Goal: Transaction & Acquisition: Purchase product/service

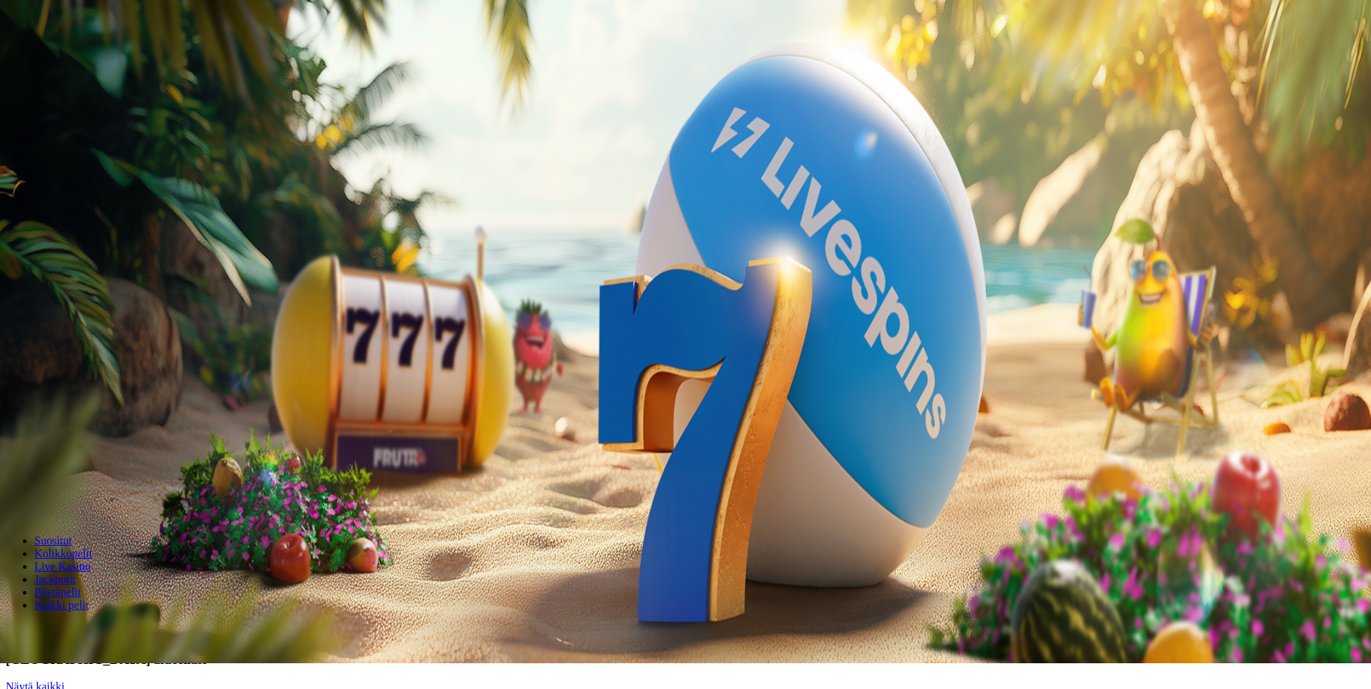
scroll to position [72, 0]
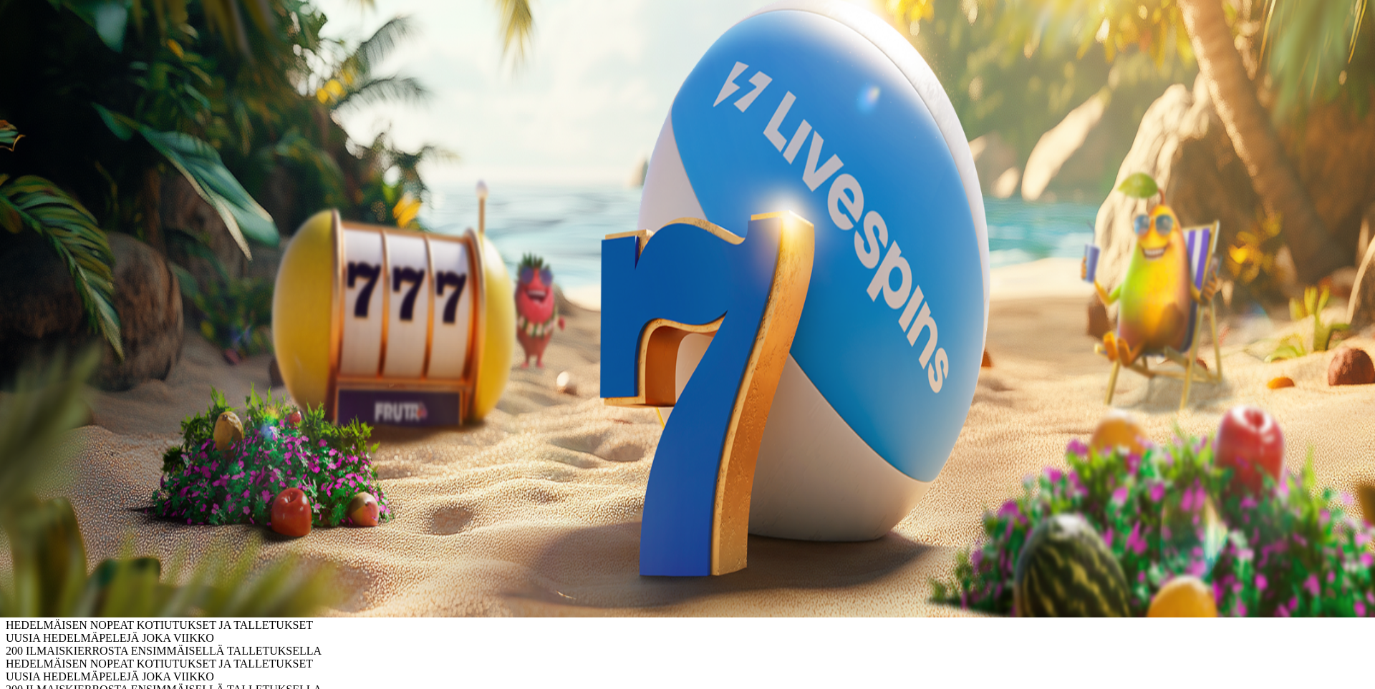
click at [491, 62] on div "Aloita pelaaminen" at bounding box center [687, 99] width 1363 height 74
click at [11, 133] on span "close icon" at bounding box center [11, 133] width 0 height 0
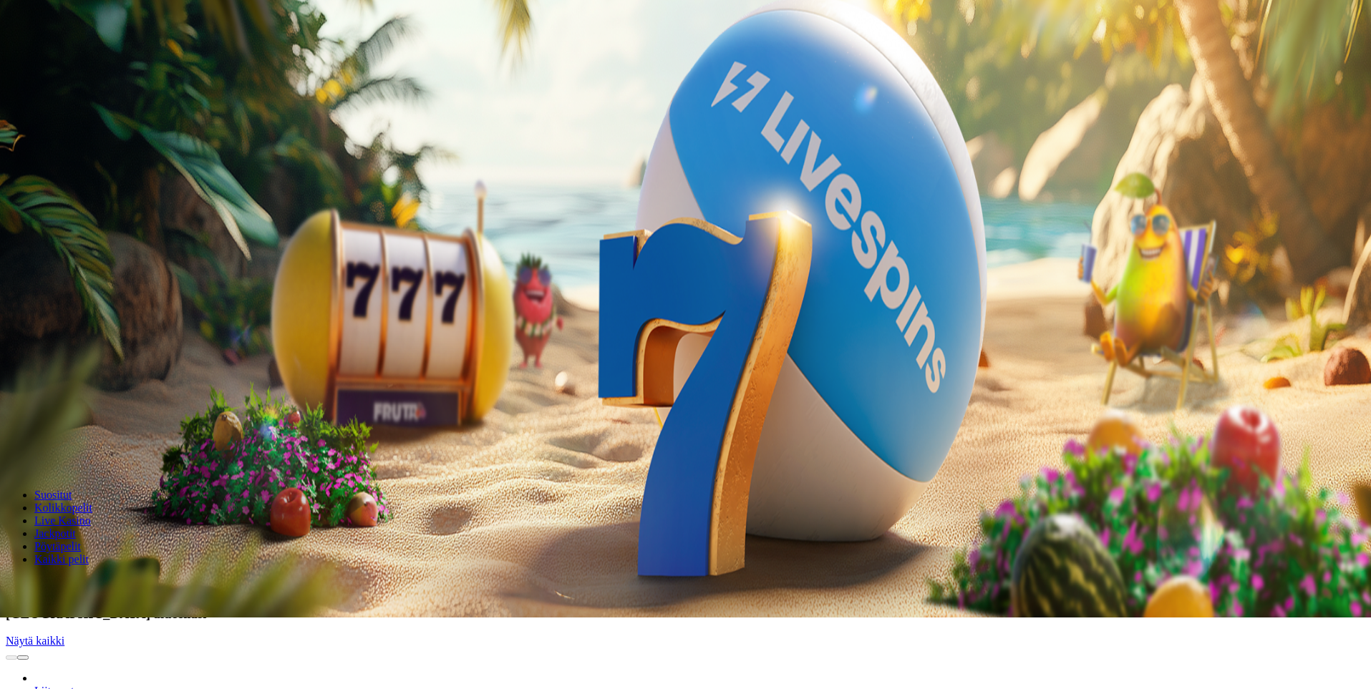
click at [82, 37] on link "Tarjoukset" at bounding box center [58, 31] width 48 height 12
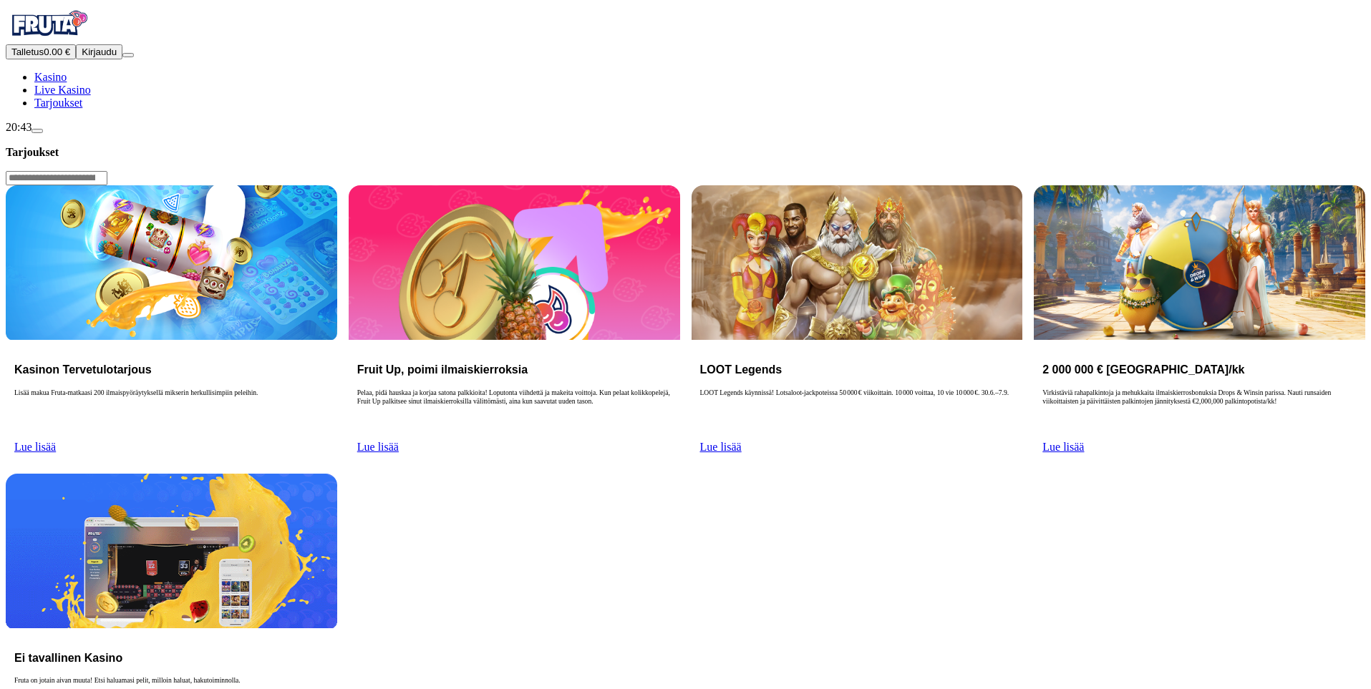
click at [76, 59] on button "Talletus 0.00 €" at bounding box center [41, 51] width 70 height 15
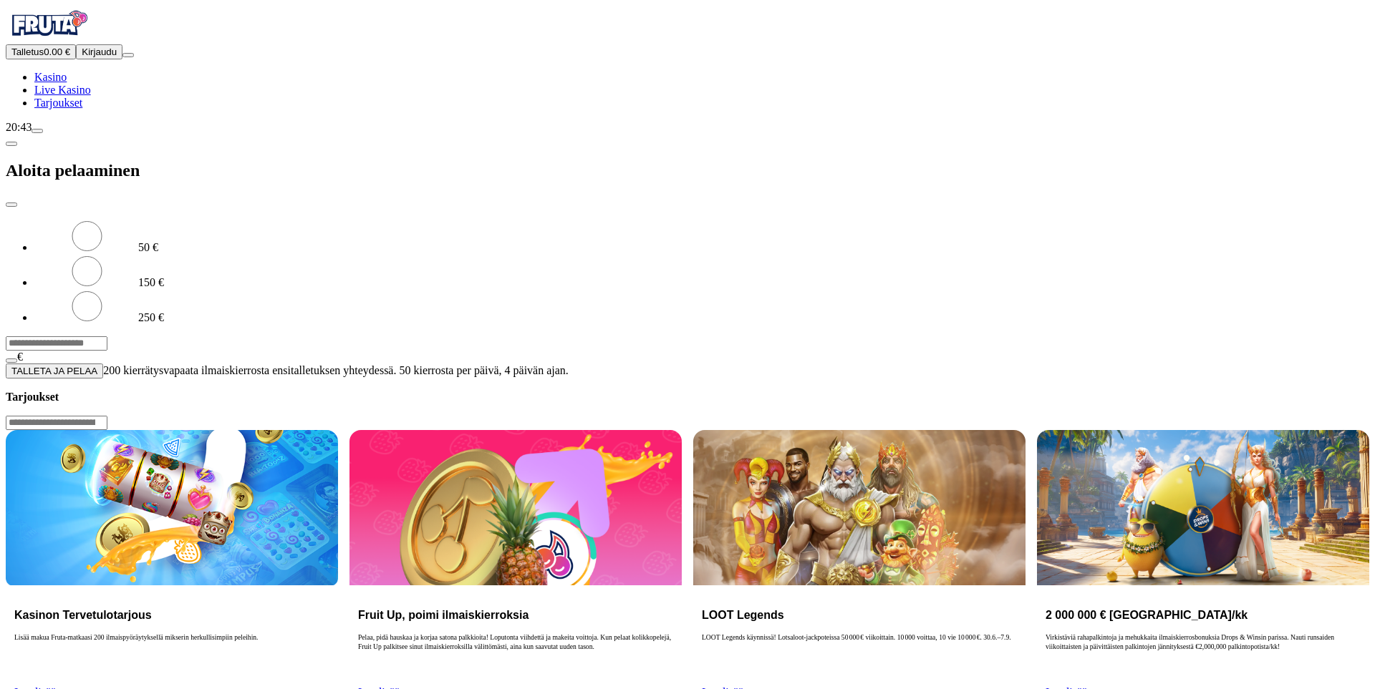
click at [107, 336] on input "***" at bounding box center [57, 343] width 102 height 14
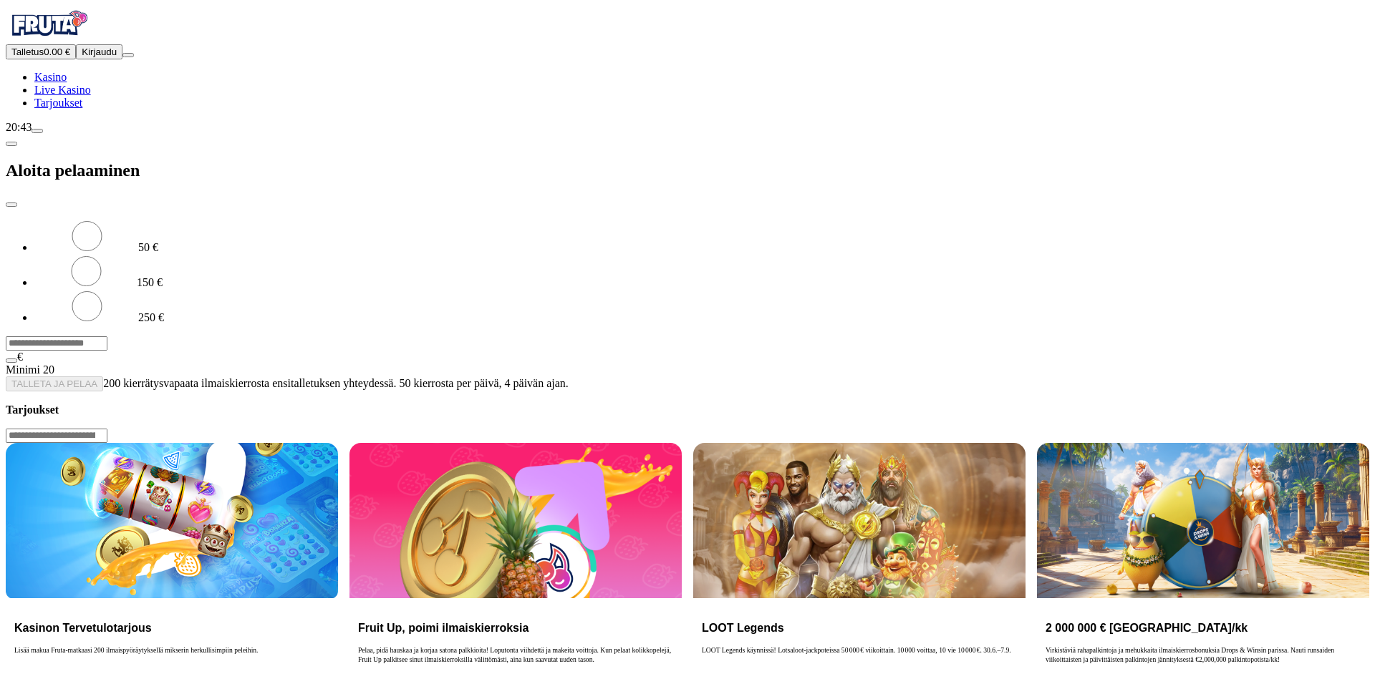
type input "*"
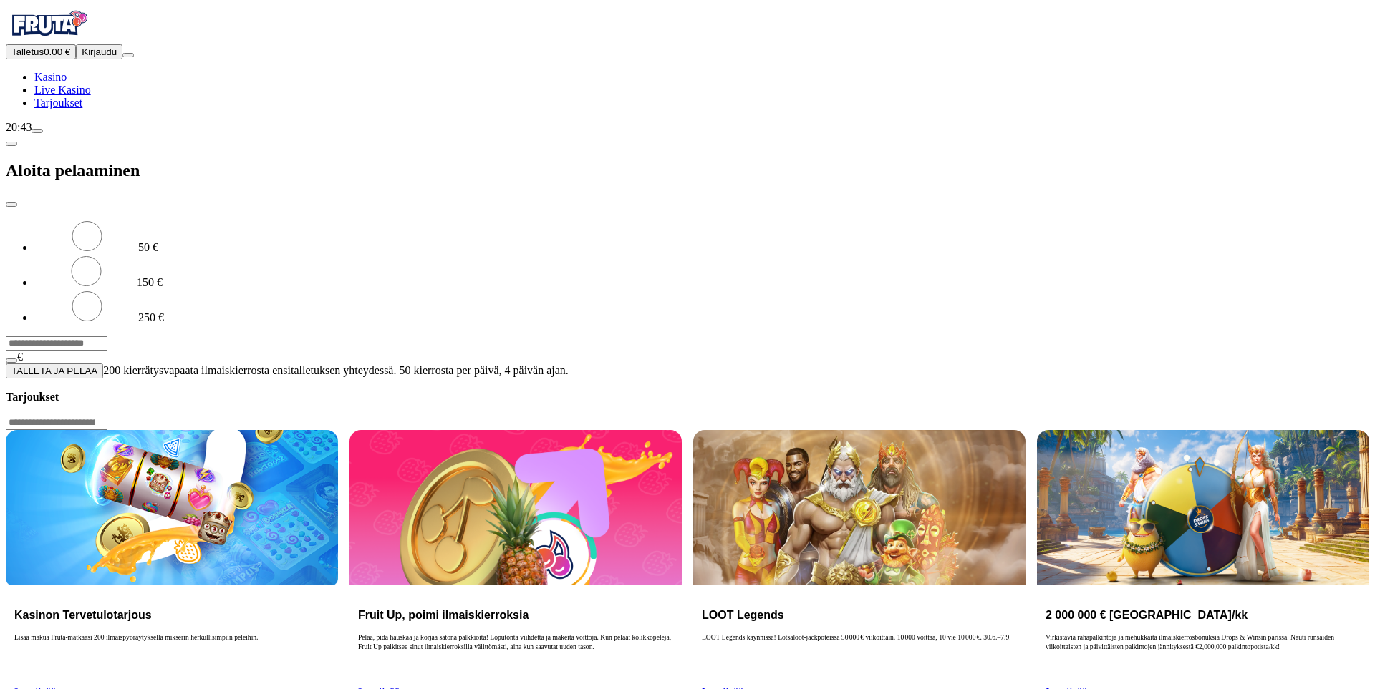
type input "**"
click at [97, 366] on span "TALLETA JA PELAA" at bounding box center [54, 371] width 86 height 11
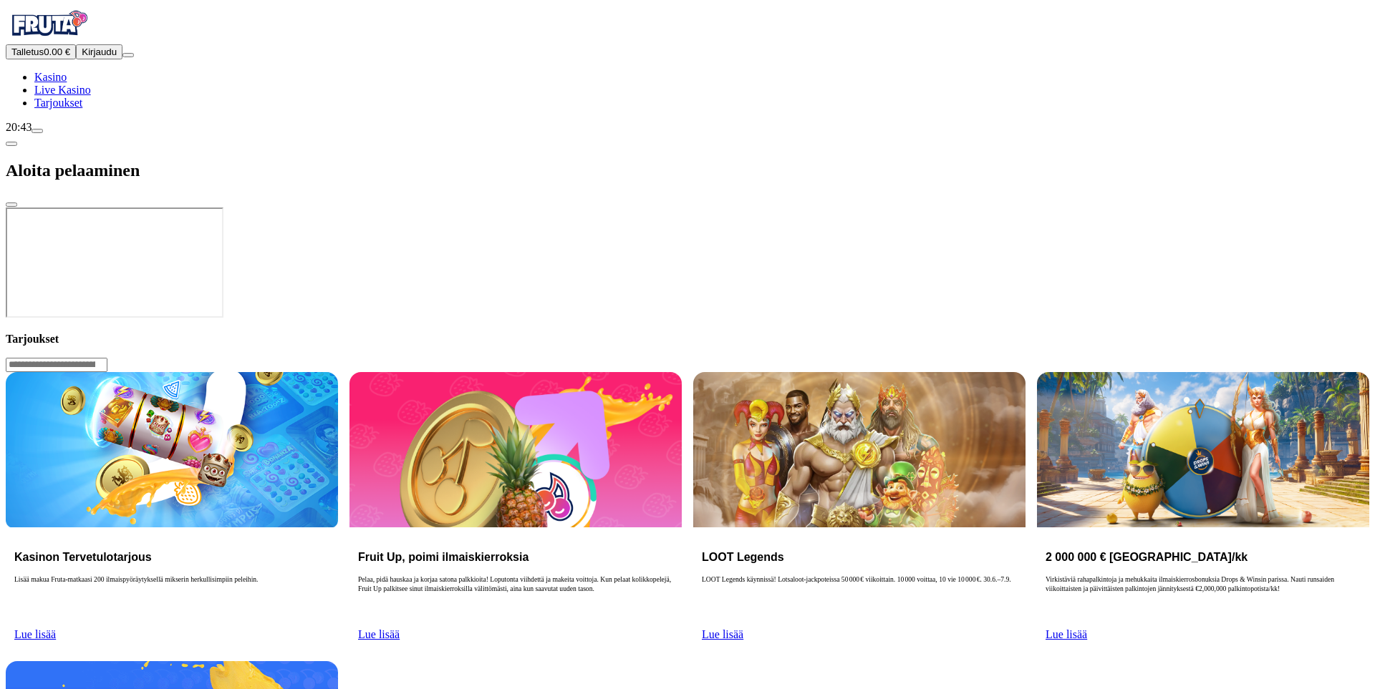
click at [926, 321] on div at bounding box center [687, 321] width 1363 height 0
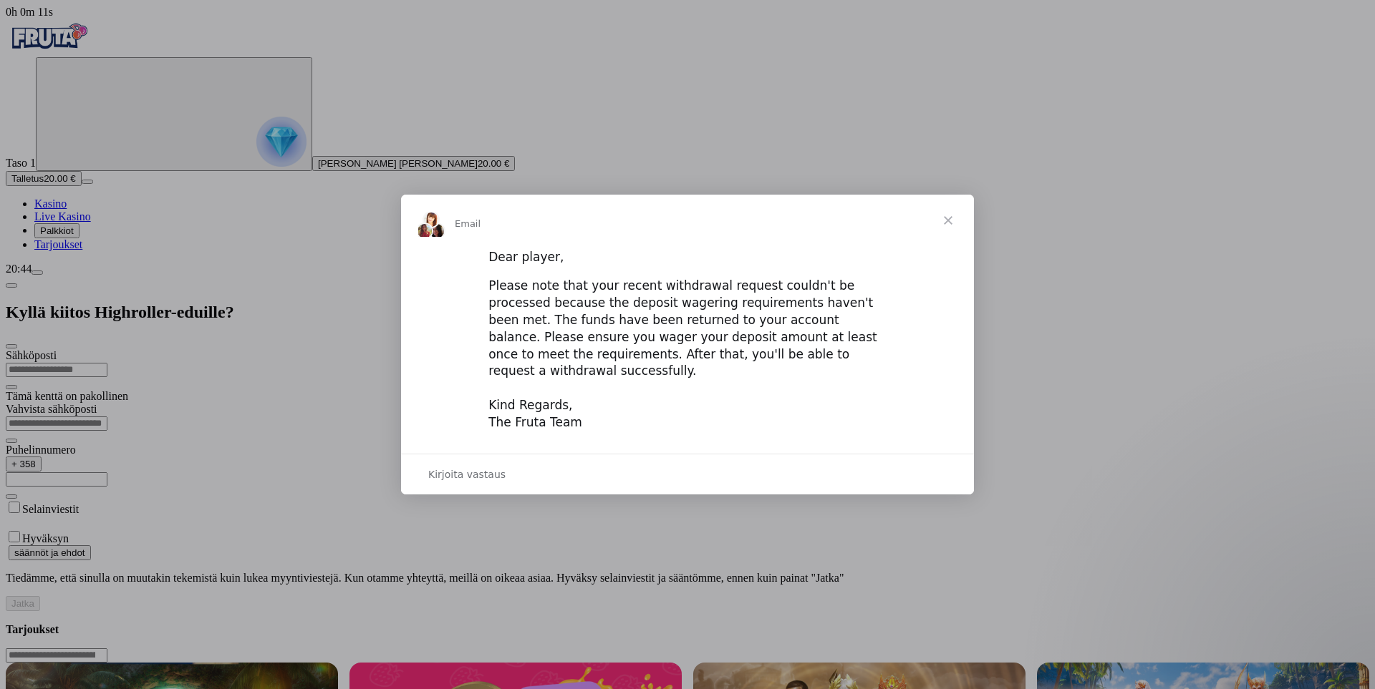
click at [944, 235] on span "Sulje" at bounding box center [948, 221] width 52 height 52
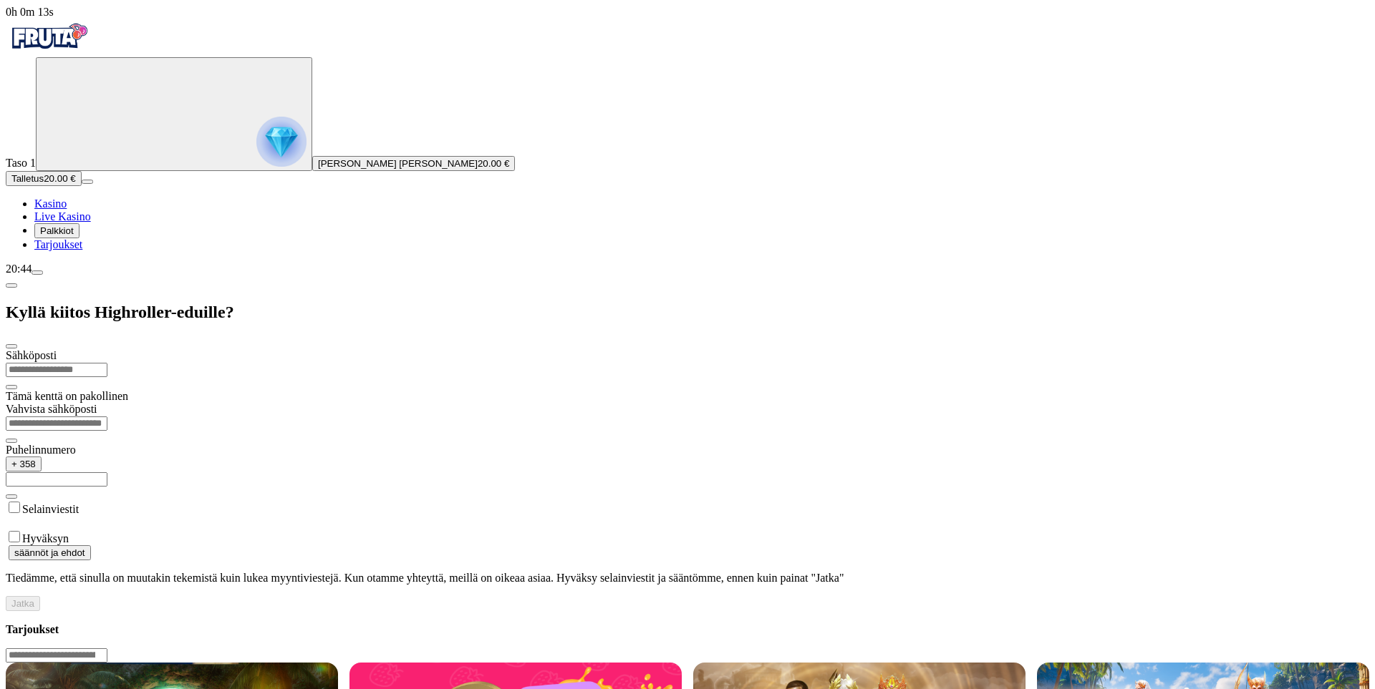
click at [67, 210] on span "Kasino" at bounding box center [50, 204] width 32 height 12
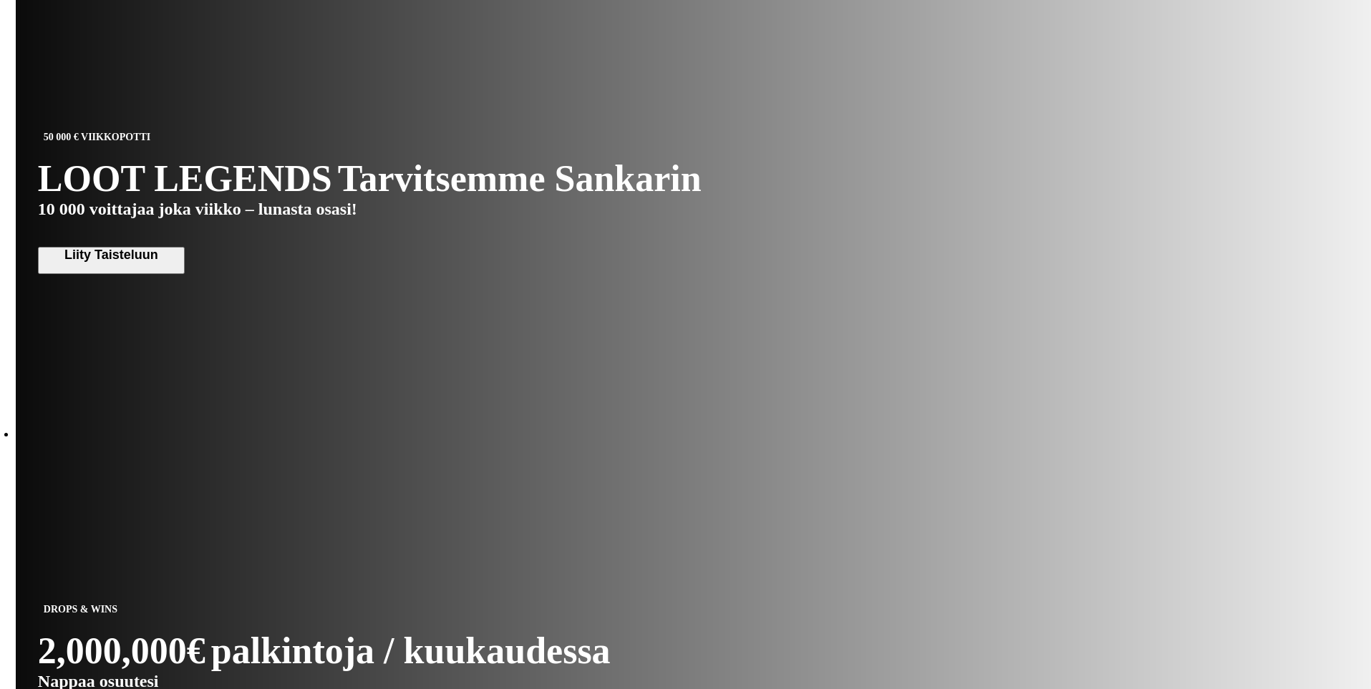
scroll to position [716, 0]
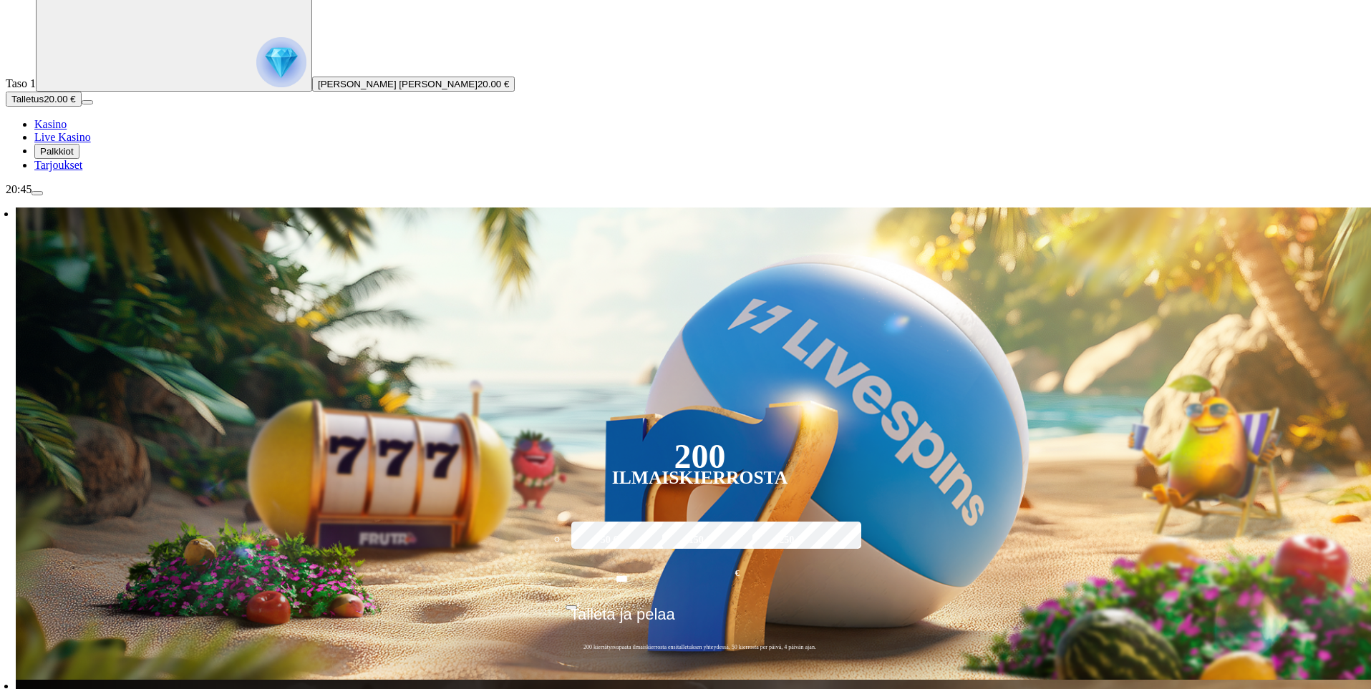
scroll to position [72, 0]
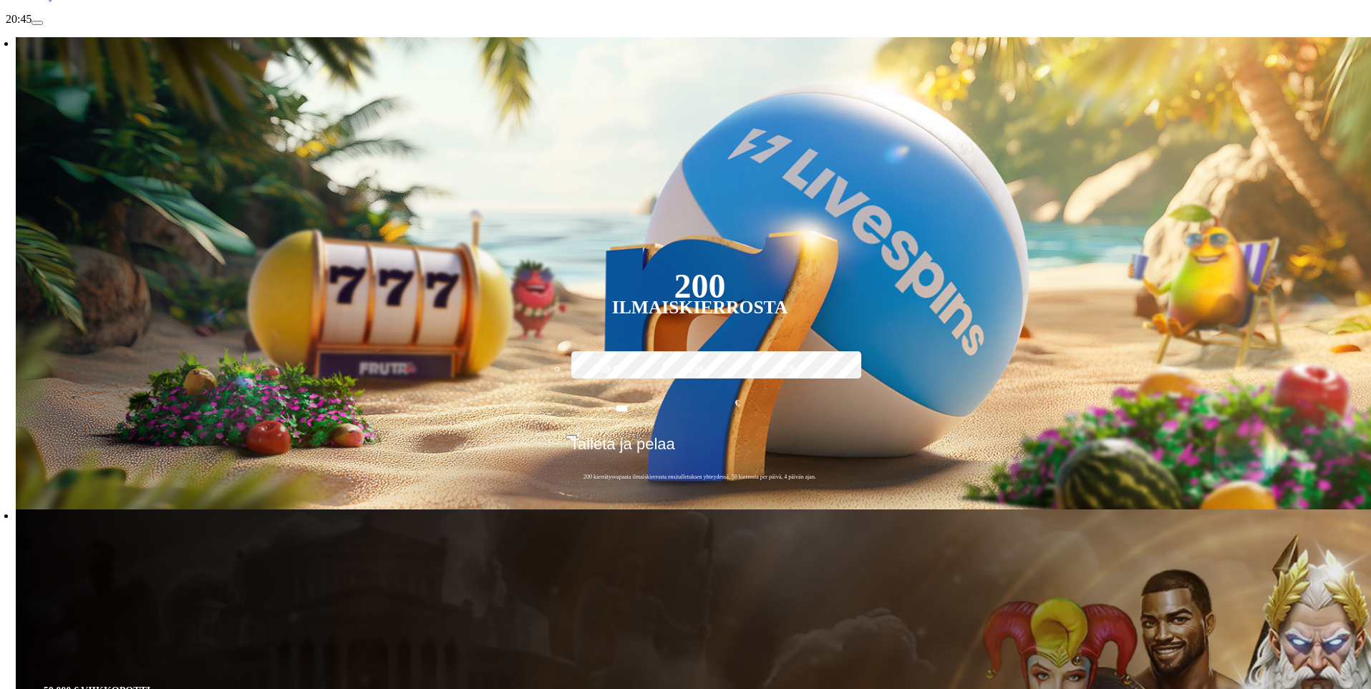
scroll to position [286, 0]
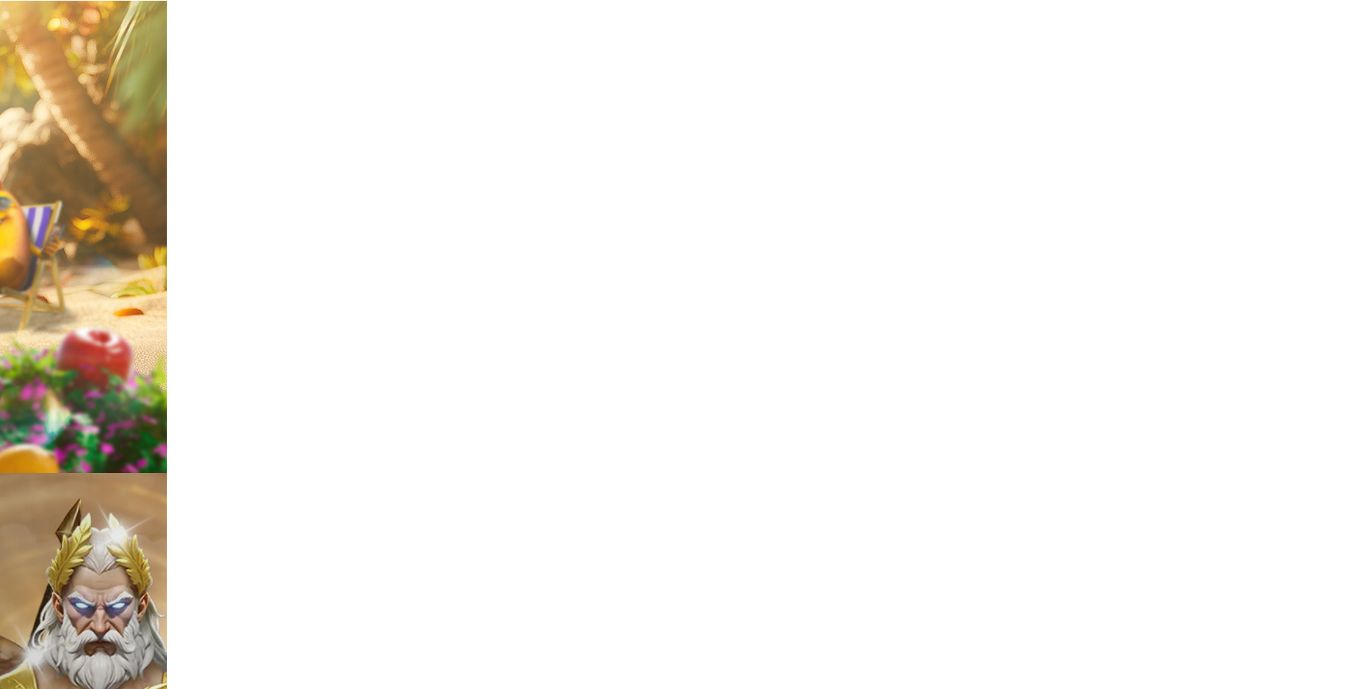
type input "********"
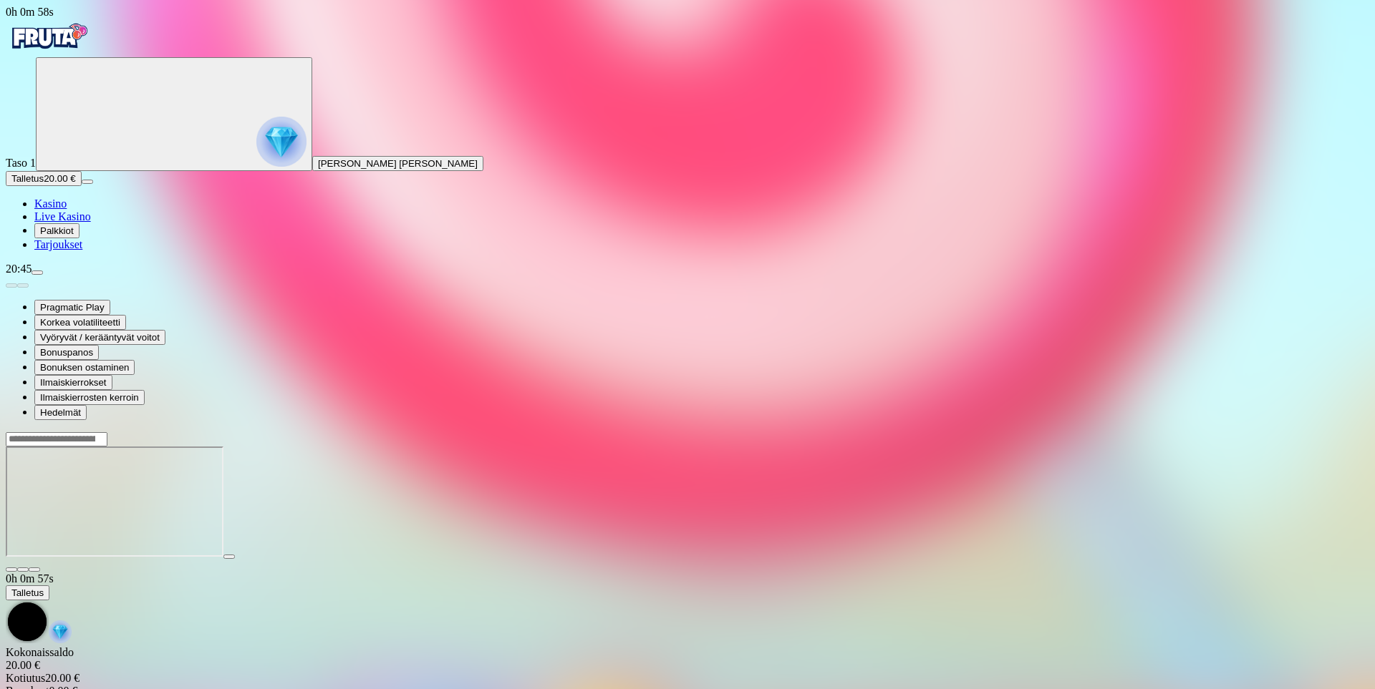
click at [34, 570] on span "fullscreen icon" at bounding box center [34, 570] width 0 height 0
click at [67, 210] on span "Kasino" at bounding box center [50, 204] width 32 height 12
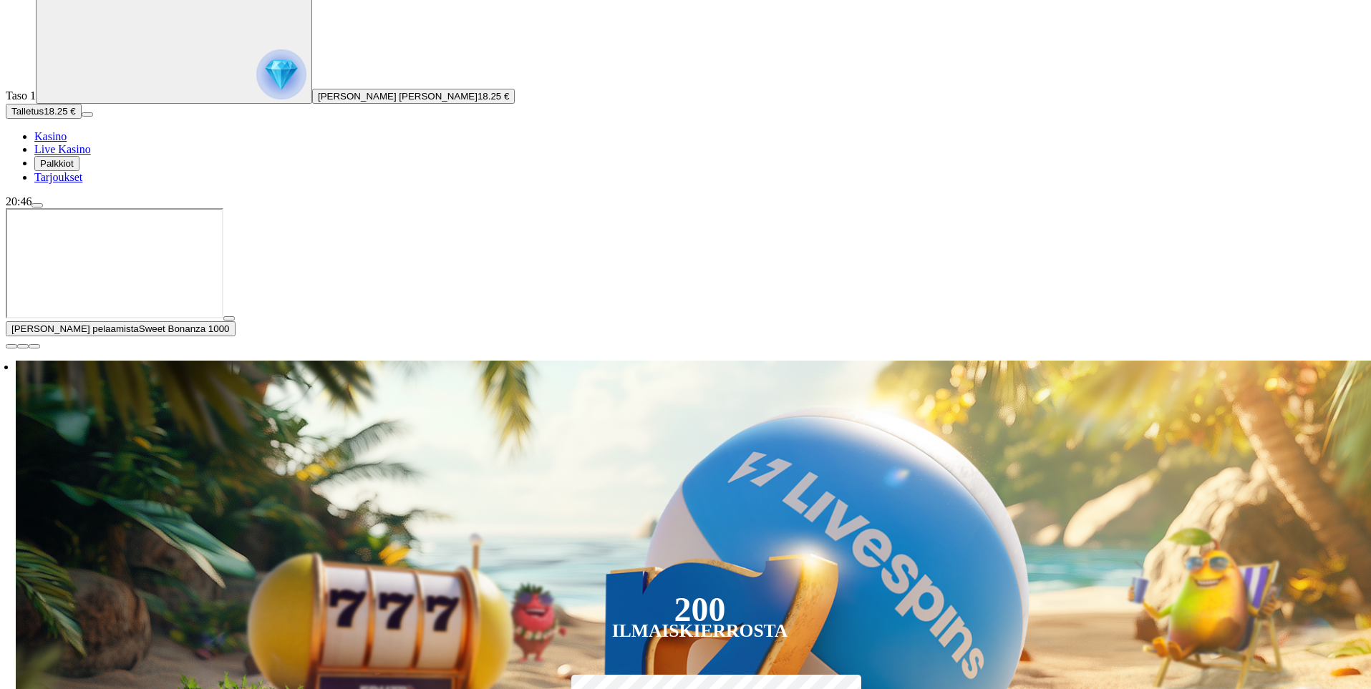
scroll to position [143, 0]
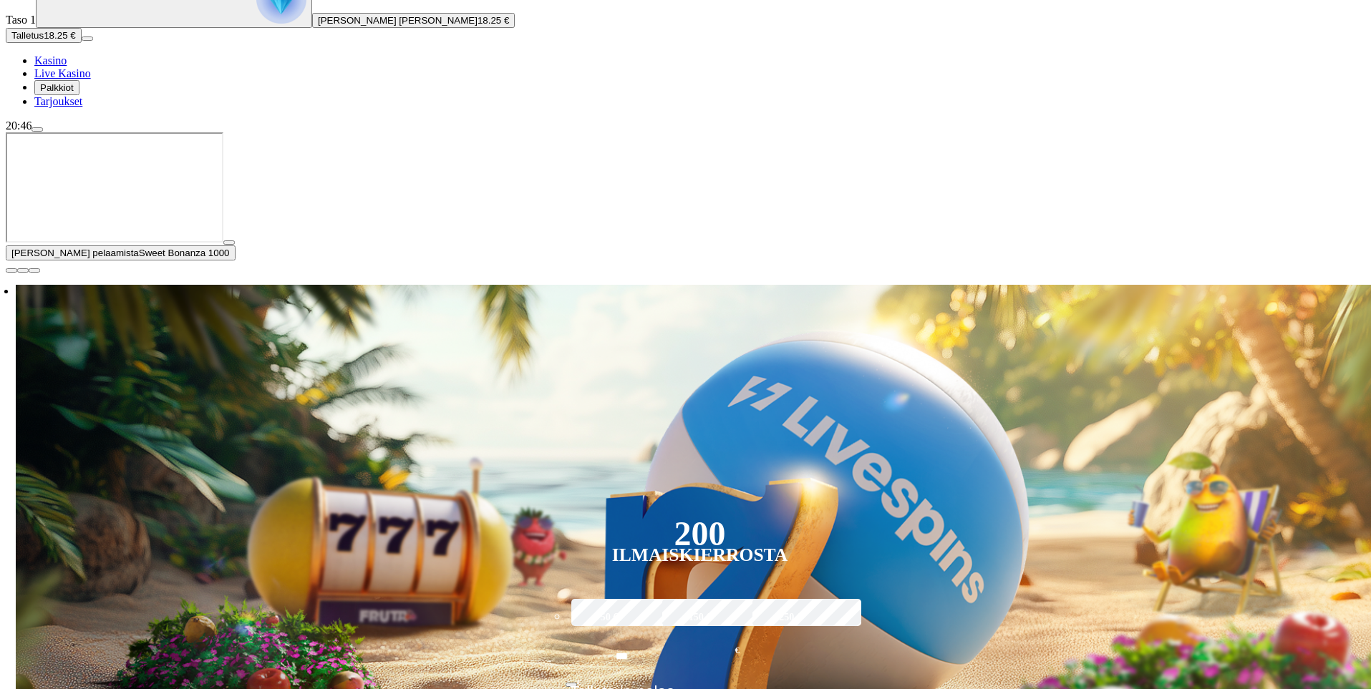
type input "*********"
click at [11, 271] on span "close icon" at bounding box center [11, 271] width 0 height 0
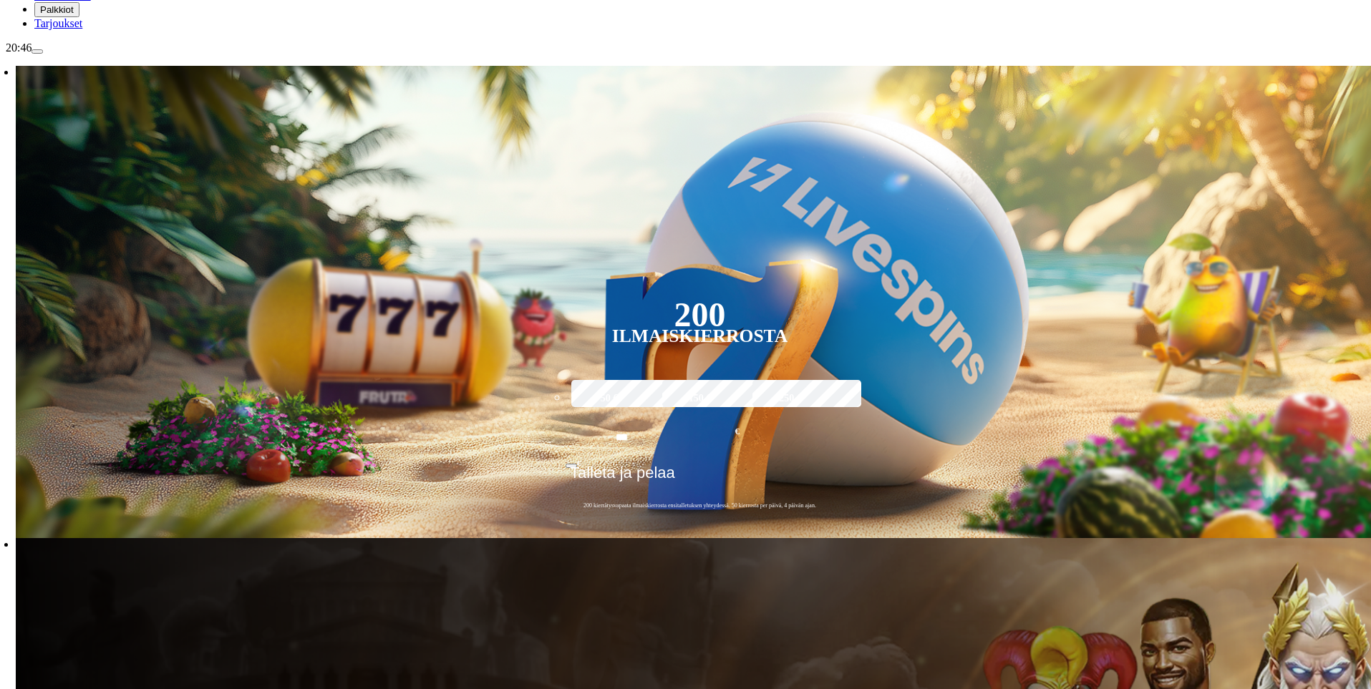
scroll to position [286, 0]
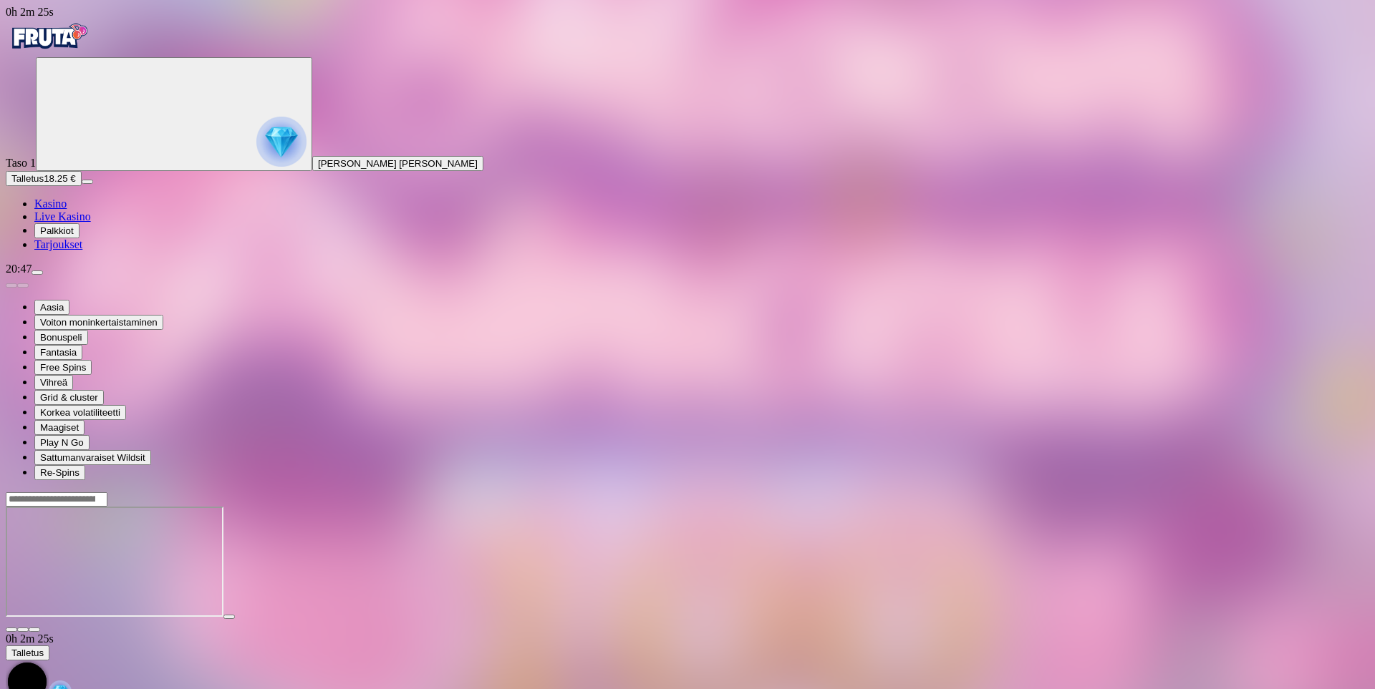
click at [1307, 492] on div at bounding box center [687, 562] width 1363 height 141
click at [40, 628] on button "button" at bounding box center [34, 630] width 11 height 4
click at [1202, 492] on div at bounding box center [687, 499] width 1363 height 15
click at [107, 493] on input "Search" at bounding box center [57, 500] width 102 height 14
click at [40, 628] on button "button" at bounding box center [34, 630] width 11 height 4
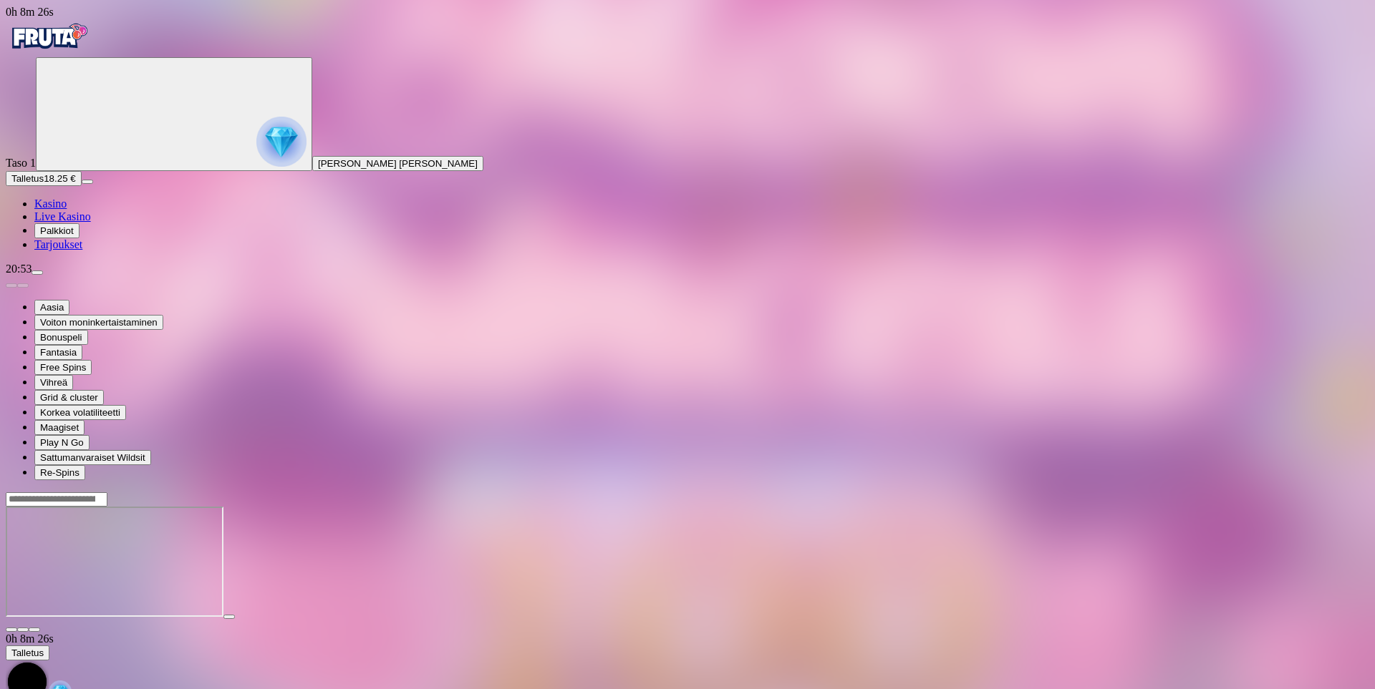
click at [1108, 492] on header at bounding box center [687, 499] width 1363 height 15
click at [107, 493] on input "Search" at bounding box center [57, 500] width 102 height 14
type input "********"
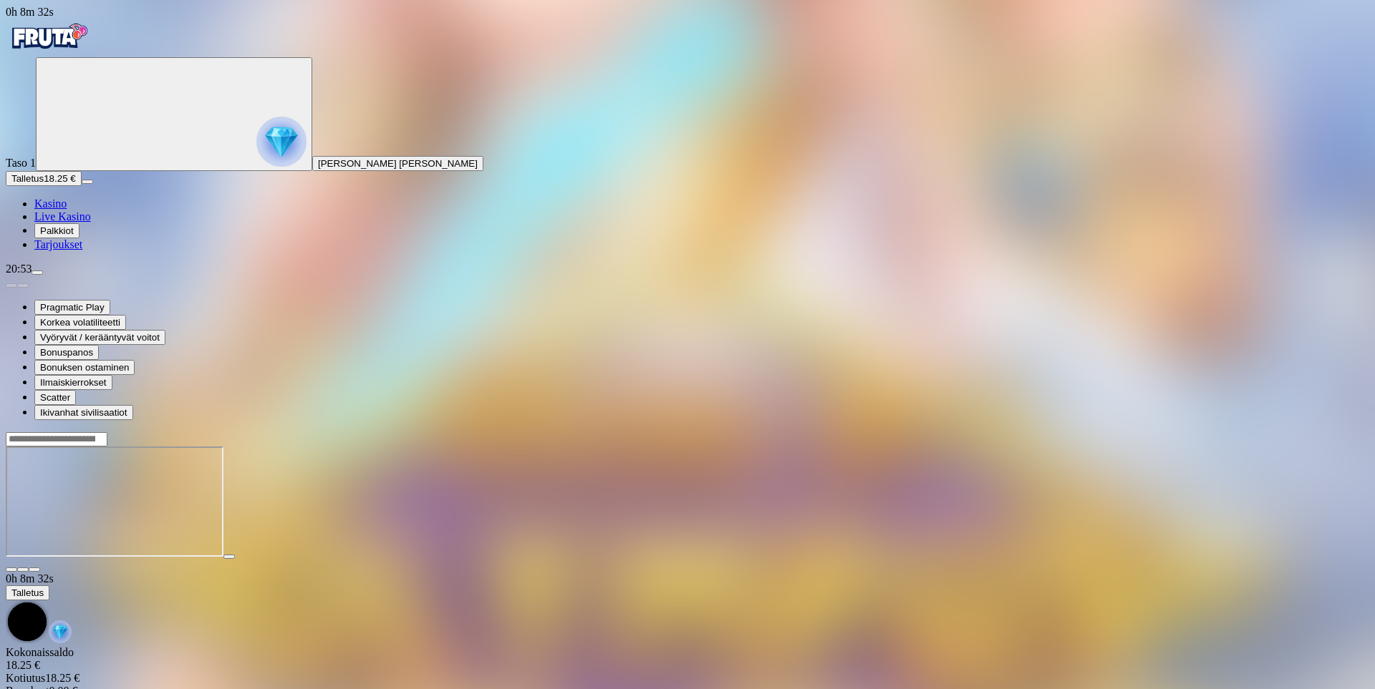
click at [40, 568] on button "button" at bounding box center [34, 570] width 11 height 4
click at [67, 210] on span "Kasino" at bounding box center [50, 204] width 32 height 12
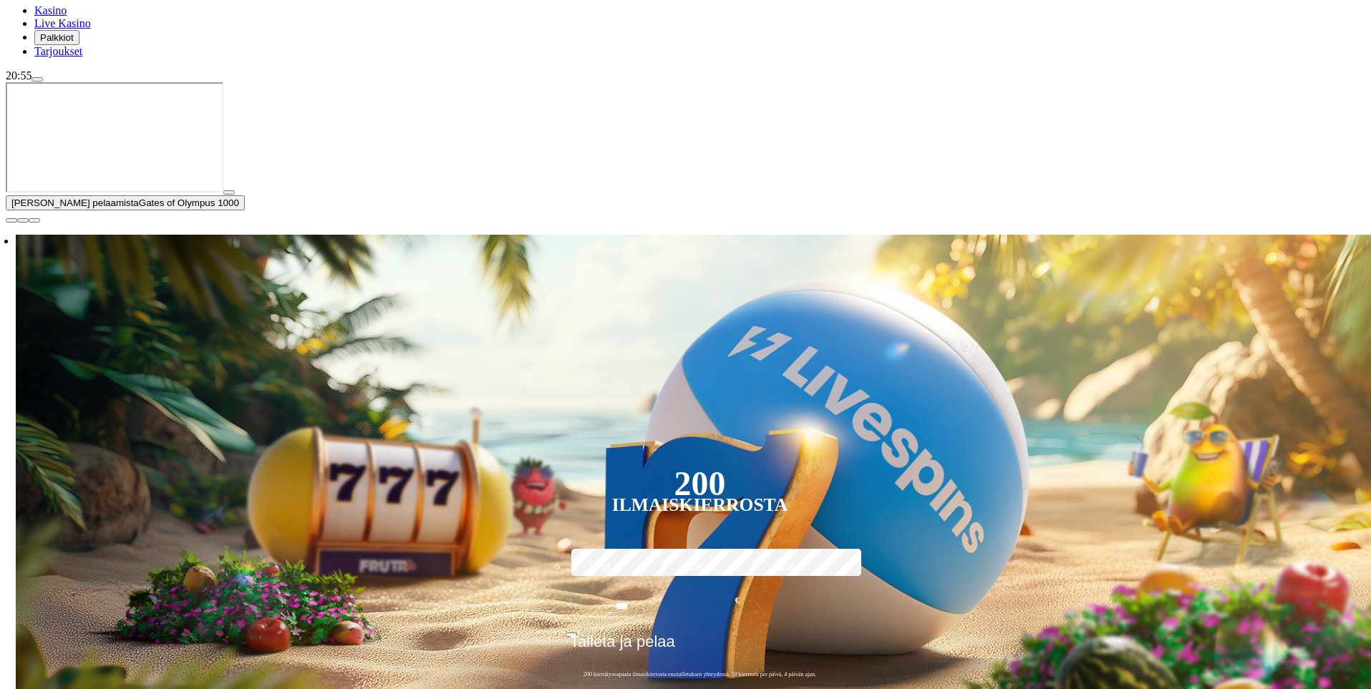
scroll to position [215, 0]
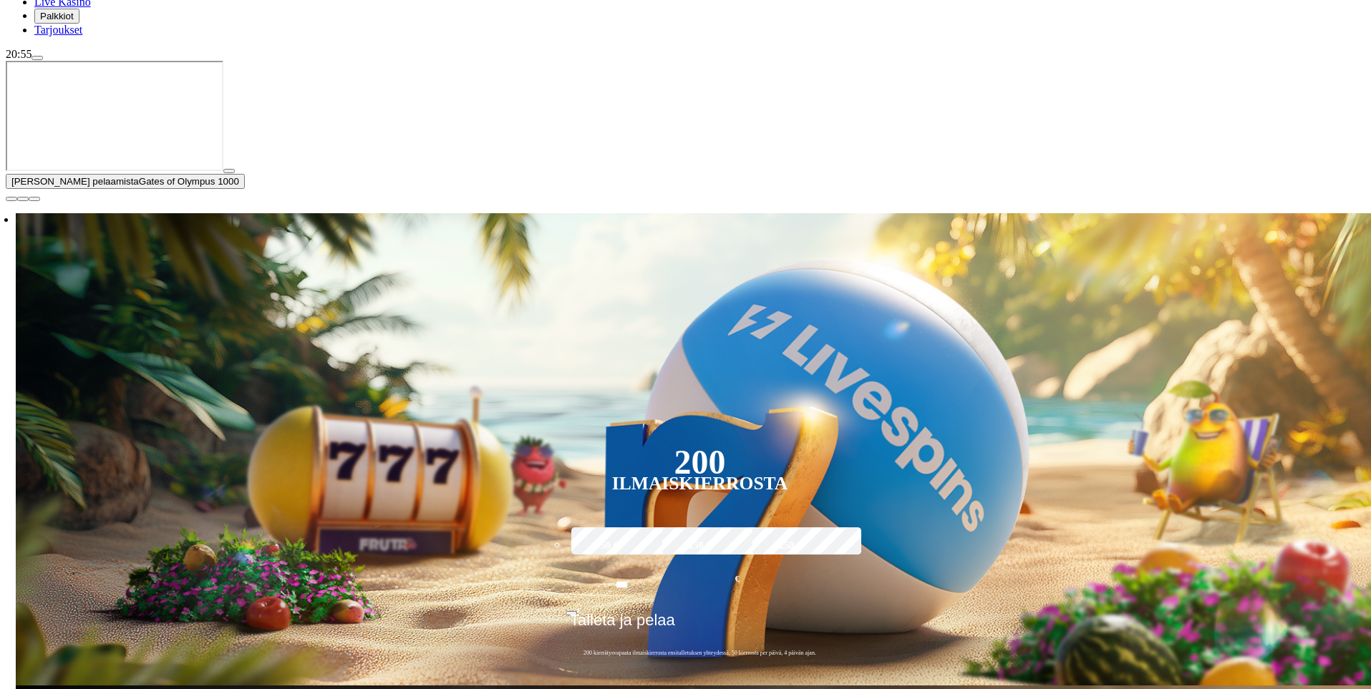
type input "***"
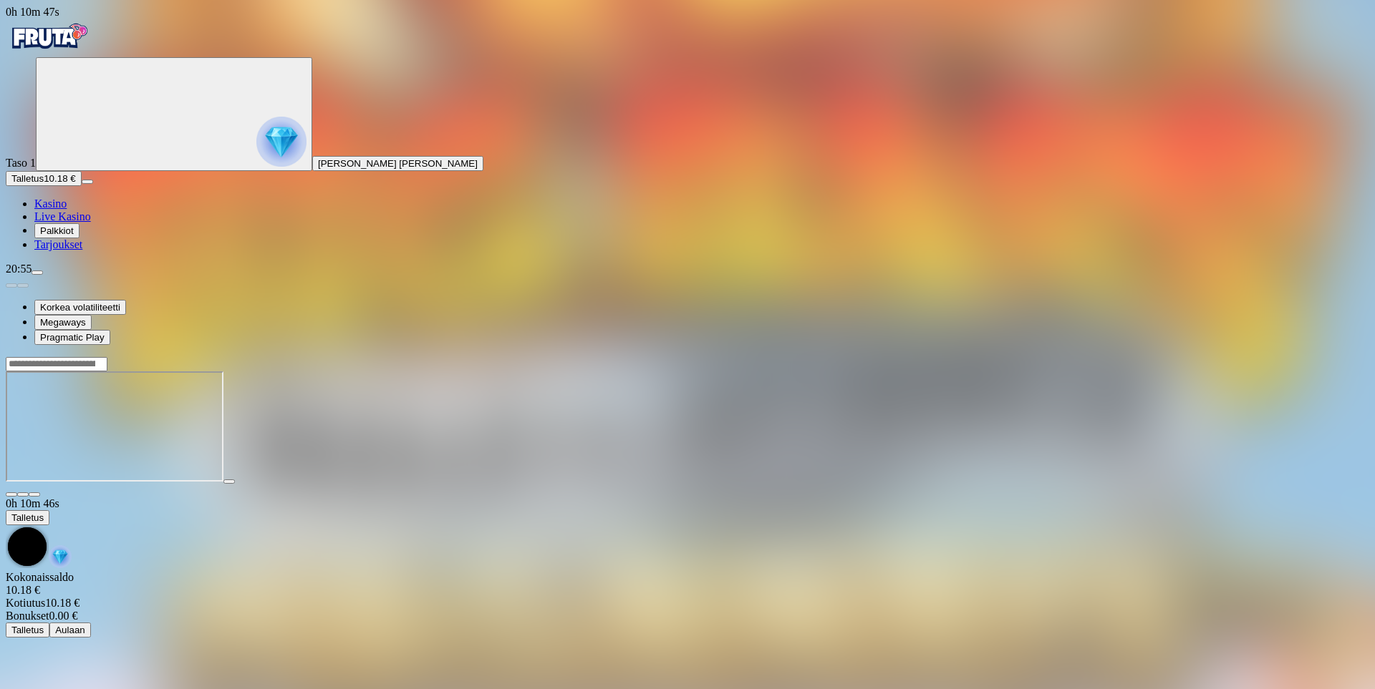
click at [34, 495] on span "fullscreen icon" at bounding box center [34, 495] width 0 height 0
click at [67, 210] on span "Kasino" at bounding box center [50, 204] width 32 height 12
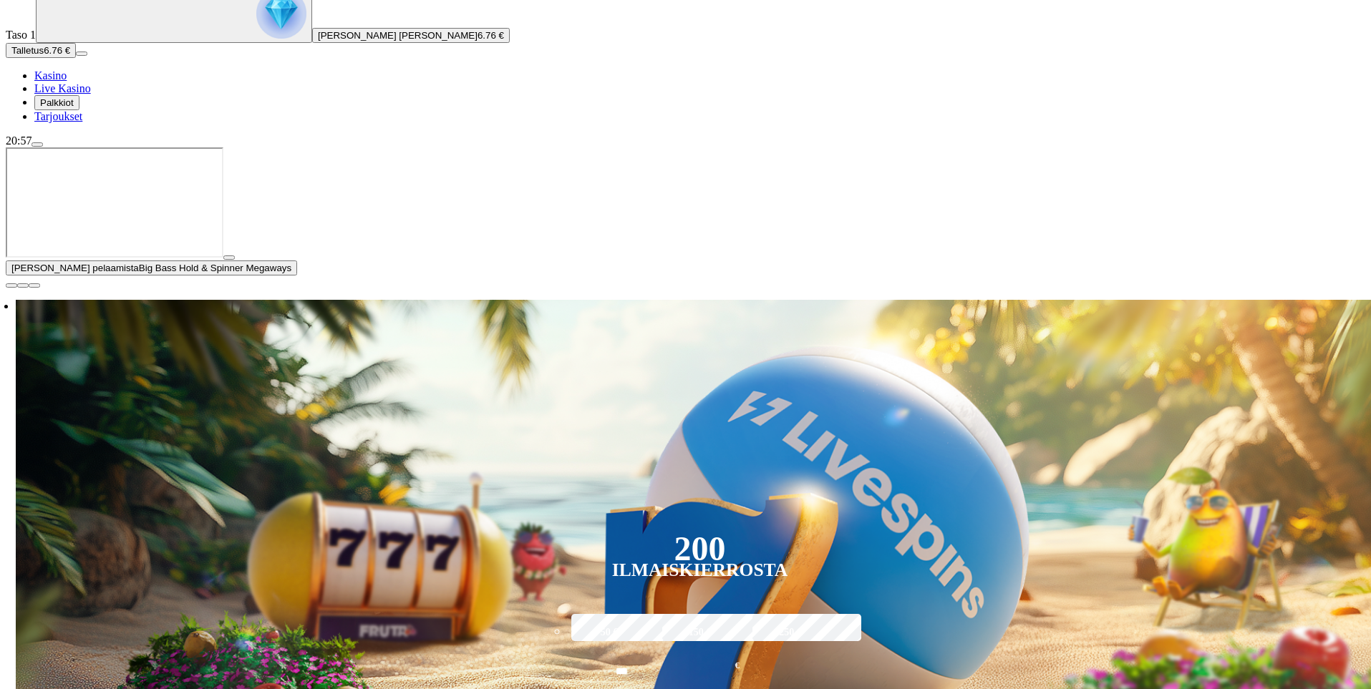
scroll to position [143, 0]
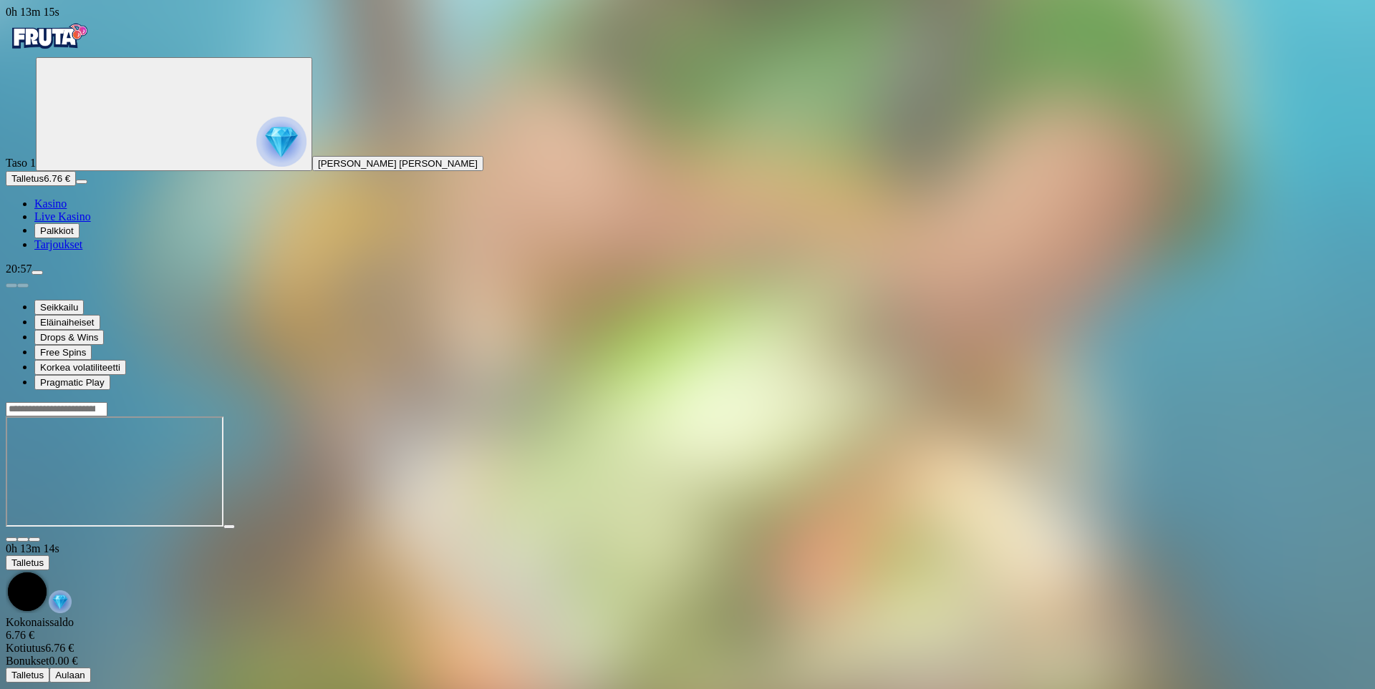
click at [34, 540] on span "fullscreen icon" at bounding box center [34, 540] width 0 height 0
click at [11, 540] on span "close icon" at bounding box center [11, 540] width 0 height 0
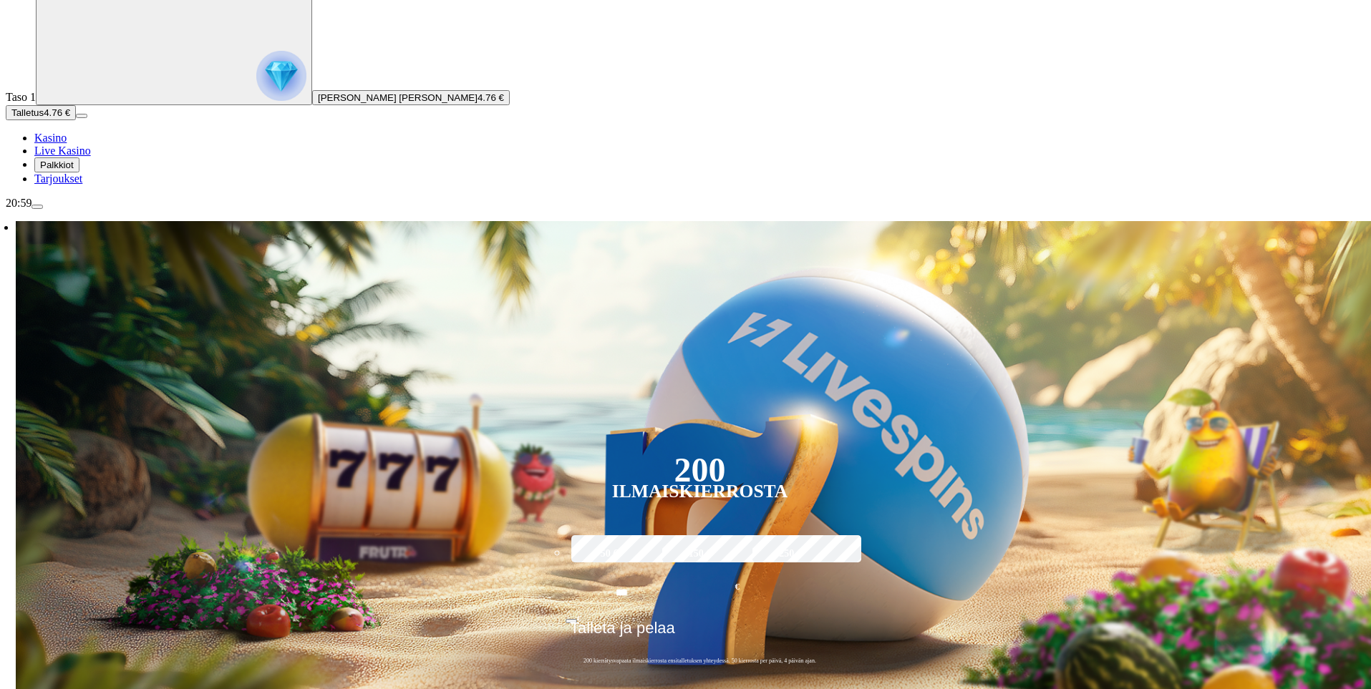
scroll to position [72, 0]
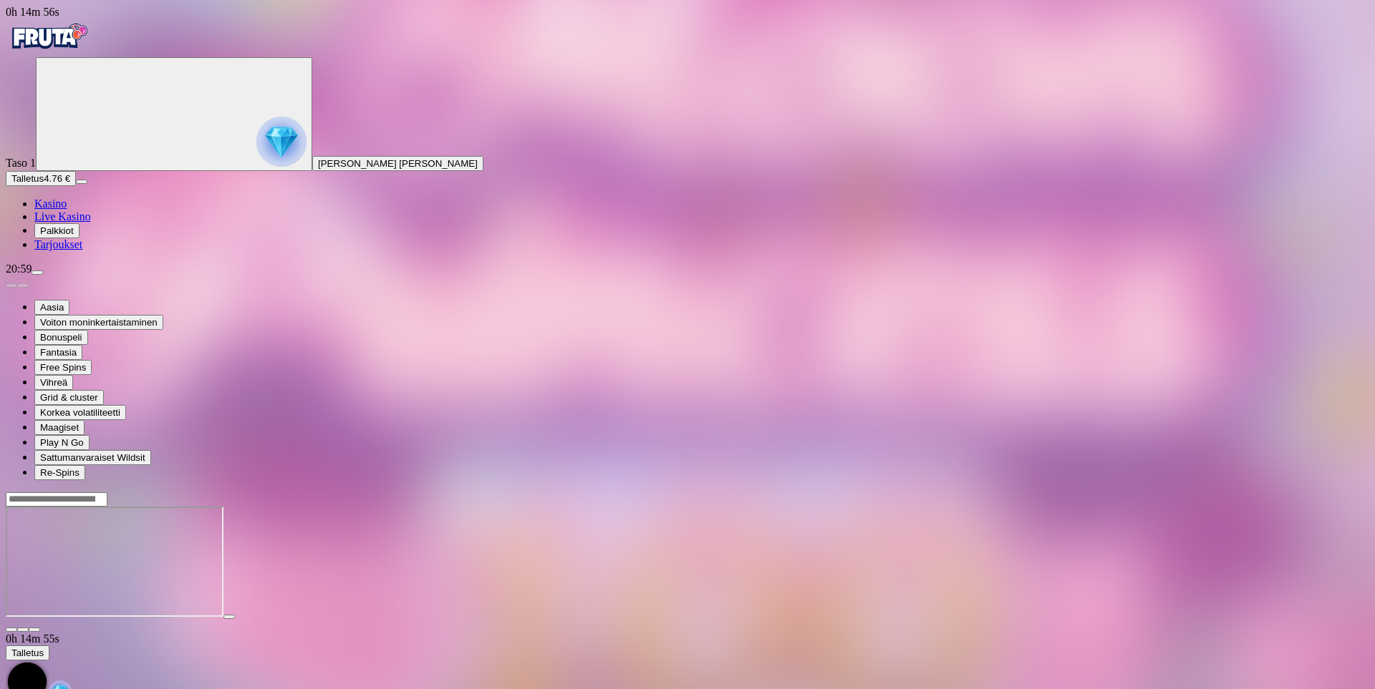
click at [34, 630] on span "fullscreen icon" at bounding box center [34, 630] width 0 height 0
click at [156, 480] on div "21:01 Aasia Voiton moninkertaistaminen Bonuspeli Fantasia Free Spins Vihreä Gri…" at bounding box center [687, 372] width 1363 height 218
click at [43, 275] on button "menu" at bounding box center [37, 273] width 11 height 4
